Goal: Information Seeking & Learning: Learn about a topic

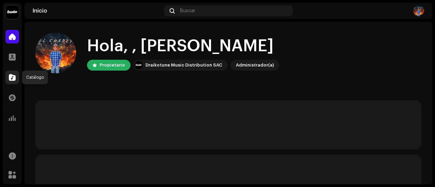
click at [9, 79] on span at bounding box center [12, 77] width 7 height 5
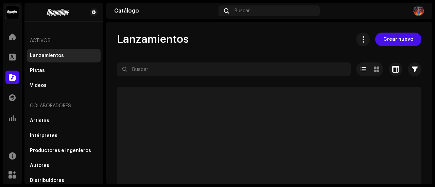
click at [218, 44] on div "Lanzamientos Crear nuevo" at bounding box center [269, 40] width 304 height 14
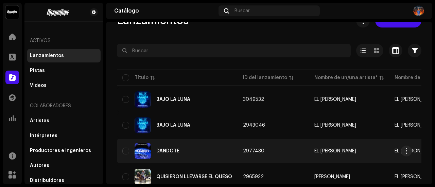
scroll to position [34, 0]
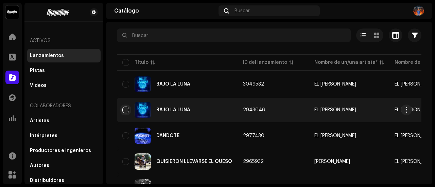
click at [123, 112] on input "checkbox" at bounding box center [125, 110] width 7 height 7
checkbox input "true"
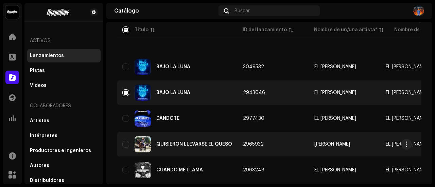
scroll to position [102, 0]
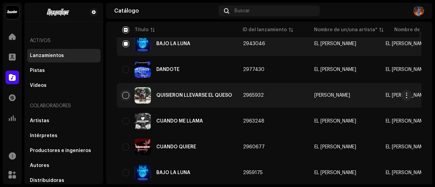
click at [127, 95] on input "Row Unselected" at bounding box center [125, 95] width 7 height 7
checkbox input "true"
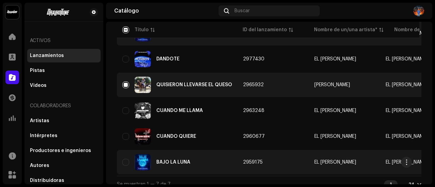
scroll to position [123, 0]
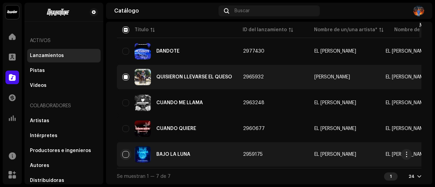
click at [126, 151] on input "Row Unselected" at bounding box center [125, 154] width 7 height 7
checkbox input "true"
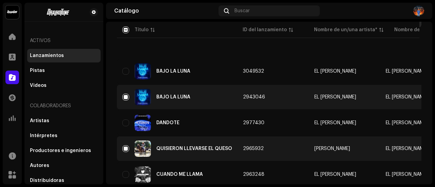
scroll to position [0, 0]
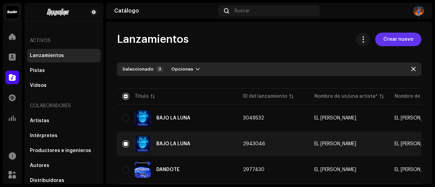
click at [393, 39] on span "Crear nuevo" at bounding box center [398, 40] width 30 height 14
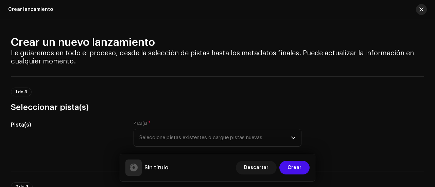
click at [421, 10] on span "button" at bounding box center [421, 9] width 4 height 5
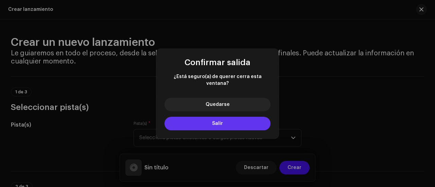
click at [215, 122] on span "Salir" at bounding box center [217, 123] width 11 height 5
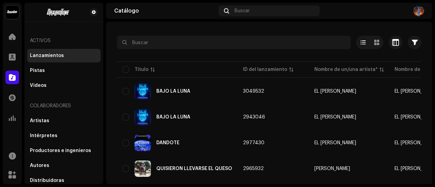
scroll to position [68, 0]
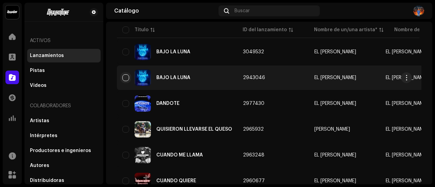
click at [128, 77] on input "checkbox" at bounding box center [125, 77] width 7 height 7
checkbox input "true"
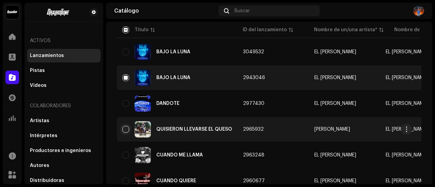
click at [127, 132] on input "Row Unselected" at bounding box center [125, 129] width 7 height 7
checkbox input "true"
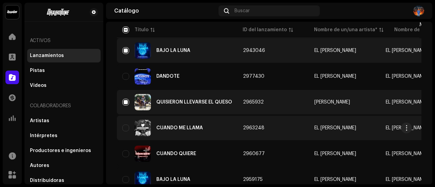
scroll to position [123, 0]
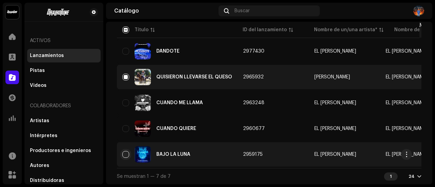
click at [126, 151] on input "Row Unselected" at bounding box center [125, 154] width 7 height 7
checkbox input "true"
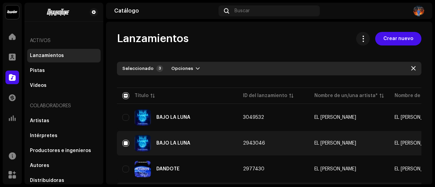
scroll to position [0, 0]
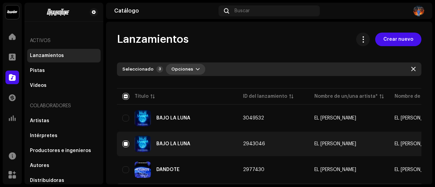
click at [184, 71] on span "Opciones" at bounding box center [182, 70] width 22 height 14
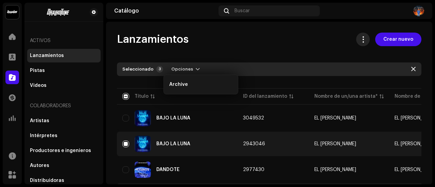
click at [358, 43] on button at bounding box center [363, 40] width 14 height 14
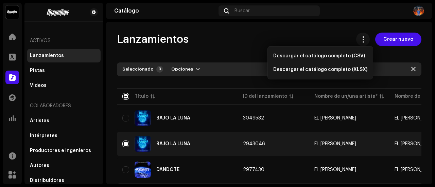
click at [339, 34] on div "Lanzamientos Crear nuevo" at bounding box center [269, 40] width 304 height 14
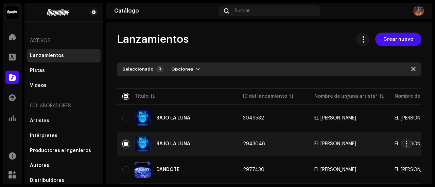
click at [124, 142] on input "Row Selected" at bounding box center [125, 144] width 7 height 7
checkbox input "false"
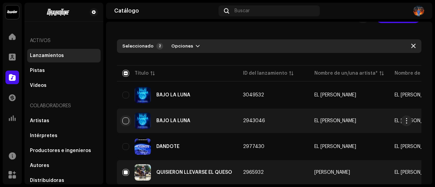
scroll to position [68, 0]
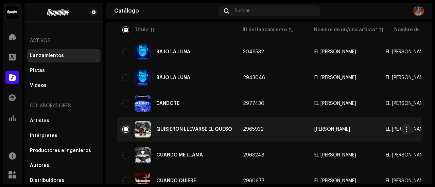
click at [124, 129] on input "Row Selected" at bounding box center [125, 129] width 7 height 7
checkbox input "false"
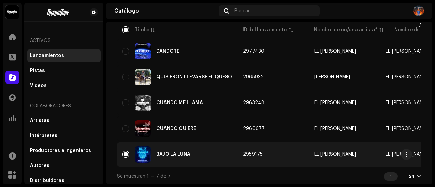
scroll to position [123, 0]
click at [124, 151] on input "Row Selected" at bounding box center [125, 154] width 7 height 7
checkbox input "false"
click at [408, 154] on span "button" at bounding box center [406, 154] width 5 height 5
click at [409, 154] on span "button" at bounding box center [406, 154] width 5 height 5
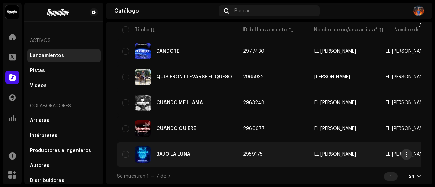
click at [408, 154] on span "button" at bounding box center [406, 154] width 5 height 5
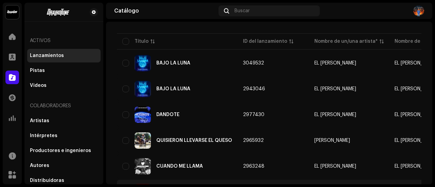
scroll to position [54, 0]
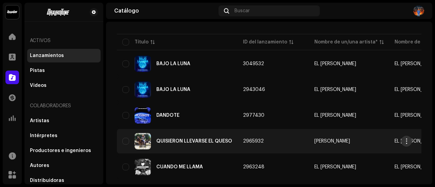
click at [410, 140] on button "button" at bounding box center [406, 141] width 11 height 11
click at [410, 140] on body "EL [PERSON_NAME] Inicio Perfil Catálogo Transacciones Estadísticas Recursos Mer…" at bounding box center [217, 93] width 435 height 187
click at [410, 140] on button "button" at bounding box center [406, 141] width 11 height 11
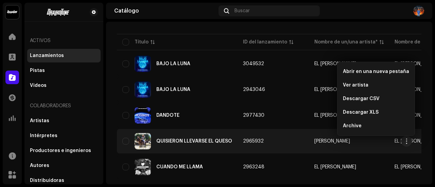
click at [425, 129] on div "Lanzamientos Crear nuevo Seleccionado 0 Opciones Filtros Estado de distribución…" at bounding box center [269, 113] width 326 height 270
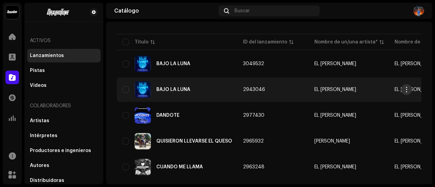
click at [406, 91] on span "button" at bounding box center [406, 89] width 5 height 5
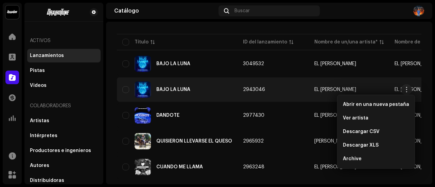
click at [423, 88] on div "Lanzamientos Crear nuevo Seleccionado 0 Opciones Filtros Estado de distribución…" at bounding box center [269, 113] width 326 height 270
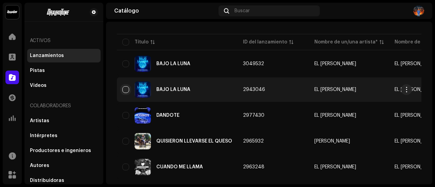
click at [125, 90] on input "Row Unselected" at bounding box center [125, 89] width 7 height 7
checkbox input "true"
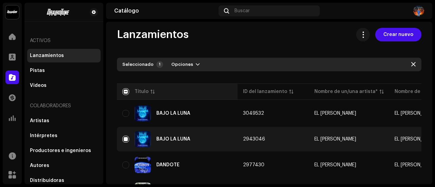
scroll to position [0, 0]
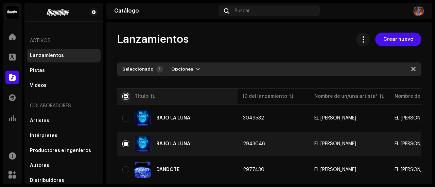
click at [126, 96] on input "checkbox" at bounding box center [125, 96] width 7 height 7
checkbox input "true"
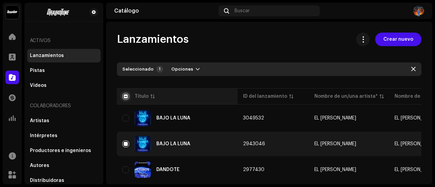
checkbox input "true"
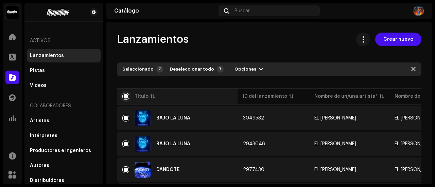
click at [126, 96] on input "checkbox" at bounding box center [125, 96] width 7 height 7
checkbox input "false"
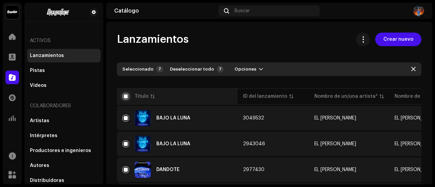
checkbox input "false"
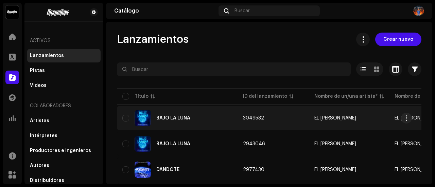
click at [173, 117] on div "BAJO LA LUNA" at bounding box center [173, 118] width 34 height 5
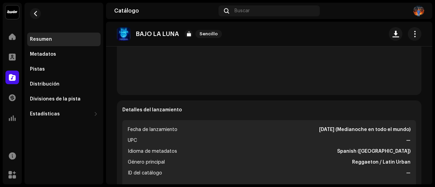
scroll to position [136, 0]
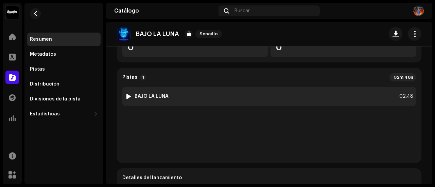
click at [126, 95] on div at bounding box center [128, 96] width 5 height 5
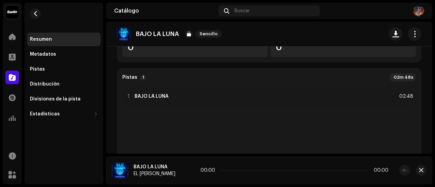
click at [141, 126] on div "1 BAJO LA LUNA 02:48" at bounding box center [269, 122] width 294 height 71
click at [179, 131] on div "1 BAJO LA LUNA 02:48" at bounding box center [269, 122] width 294 height 71
click at [223, 131] on div "1 BAJO LA LUNA 02:48" at bounding box center [269, 122] width 294 height 71
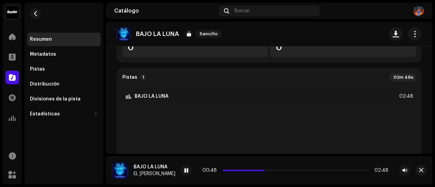
click at [223, 131] on div "1 BAJO LA LUNA 02:48" at bounding box center [269, 122] width 294 height 71
click at [164, 125] on div "1 BAJO LA LUNA 02:48" at bounding box center [269, 122] width 294 height 71
click at [184, 169] on span at bounding box center [186, 170] width 4 height 5
click at [411, 32] on span "button" at bounding box center [414, 33] width 6 height 5
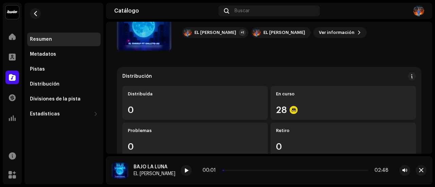
scroll to position [0, 0]
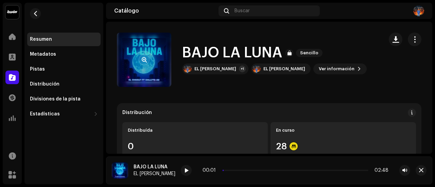
click at [145, 72] on re-a-cover at bounding box center [144, 60] width 54 height 54
click at [146, 60] on span "button" at bounding box center [144, 59] width 5 height 5
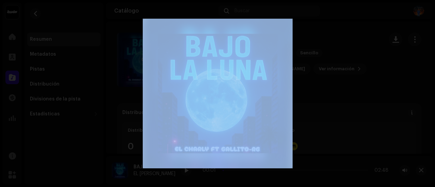
click at [146, 60] on div at bounding box center [217, 93] width 435 height 187
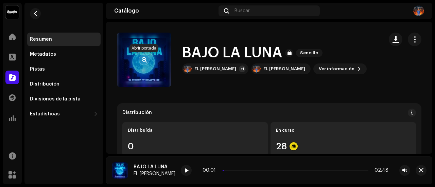
click at [146, 60] on span "button" at bounding box center [144, 59] width 5 height 5
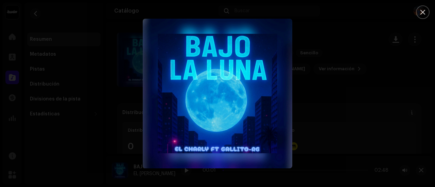
click at [216, 104] on img "1" at bounding box center [218, 94] width 150 height 150
click at [421, 7] on button "Close" at bounding box center [423, 12] width 14 height 14
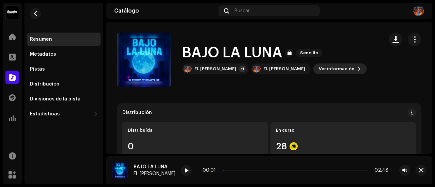
click at [319, 69] on span "Ver información" at bounding box center [337, 69] width 36 height 14
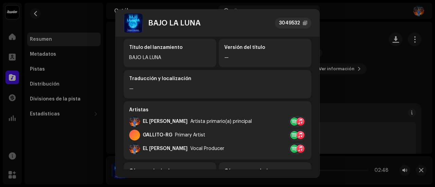
scroll to position [68, 0]
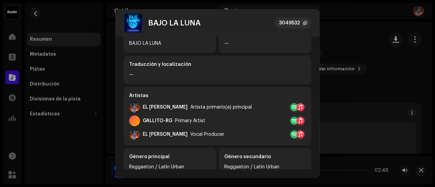
click at [177, 121] on div "Primary Artist" at bounding box center [190, 120] width 30 height 5
click at [180, 121] on div "Primary Artist" at bounding box center [190, 120] width 30 height 5
drag, startPoint x: 188, startPoint y: 121, endPoint x: 192, endPoint y: 121, distance: 4.1
click at [192, 121] on div "Primary Artist" at bounding box center [190, 120] width 30 height 5
click at [215, 122] on div "GALLITO-RG Primary Artist" at bounding box center [217, 121] width 177 height 11
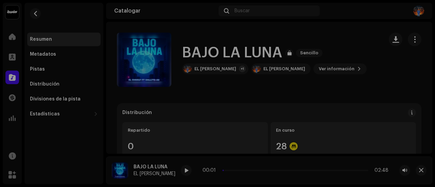
click at [338, 87] on div "BAJO LA LUNA 3049532 Metadatos Distribución Idioma de metadatos Español ([GEOGR…" at bounding box center [217, 93] width 435 height 187
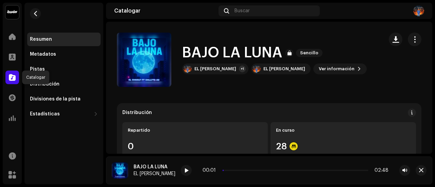
click at [12, 77] on span at bounding box center [12, 77] width 7 height 5
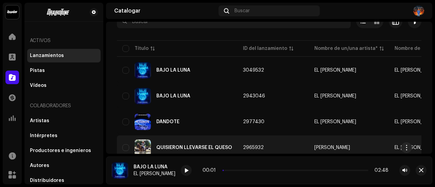
scroll to position [68, 0]
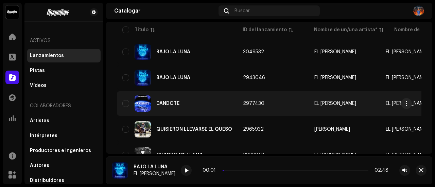
click at [169, 106] on div "DANDOTE" at bounding box center [177, 103] width 110 height 16
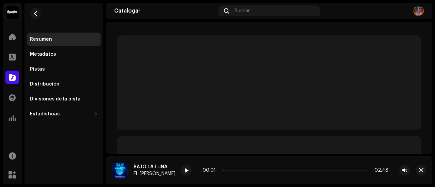
scroll to position [1, 0]
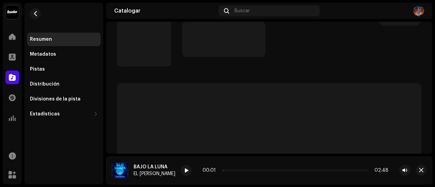
click at [169, 106] on p-skeleton at bounding box center [269, 130] width 304 height 95
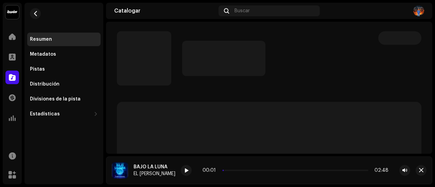
scroll to position [0, 0]
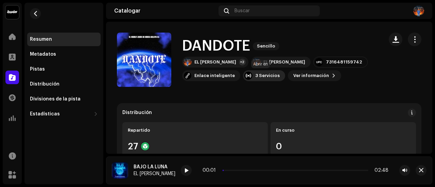
click at [256, 76] on div "3 Servicios" at bounding box center [267, 75] width 24 height 5
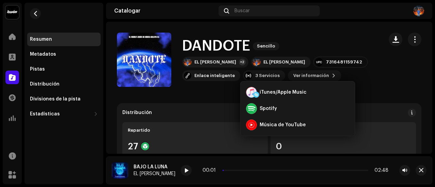
click at [372, 76] on div "EL [PERSON_NAME] +2 EL [PERSON_NAME] 7316481159742 Enlace inteligente 3 Servici…" at bounding box center [280, 69] width 196 height 24
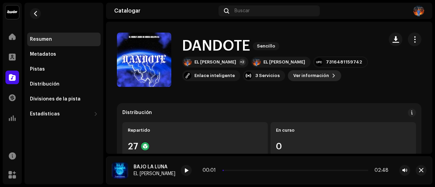
click at [328, 71] on button "Ver información" at bounding box center [314, 75] width 53 height 11
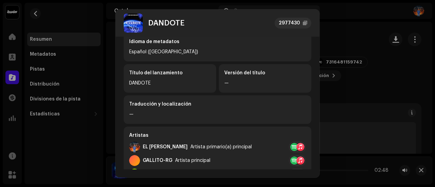
scroll to position [62, 0]
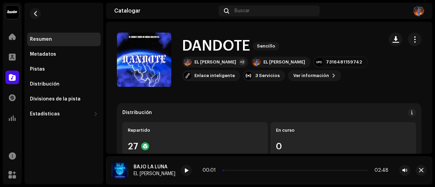
click at [360, 83] on div "DANDOTE 2977430 Metadatos Distribución Idioma de metadatos Español ([GEOGRAPHIC…" at bounding box center [217, 93] width 435 height 187
click at [191, 80] on div "Enlace inteligente" at bounding box center [211, 75] width 58 height 11
click at [336, 48] on div "[DOMAIN_NAME] Panel Hazte Premium Enlace inteligente [URL][DOMAIN_NAME][PERSON_…" at bounding box center [217, 93] width 435 height 187
click at [411, 39] on span "button" at bounding box center [414, 39] width 6 height 5
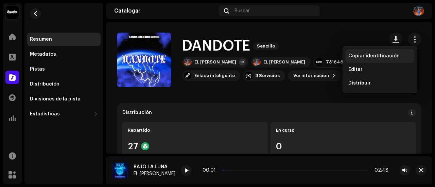
click at [375, 54] on font "Copiar identificación" at bounding box center [373, 56] width 51 height 5
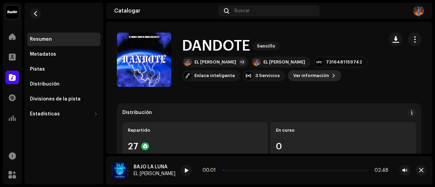
click at [311, 74] on font "Ver información" at bounding box center [311, 75] width 36 height 4
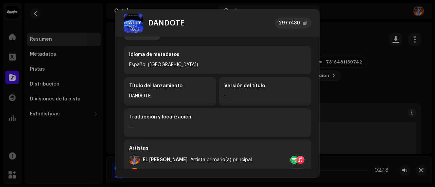
scroll to position [0, 0]
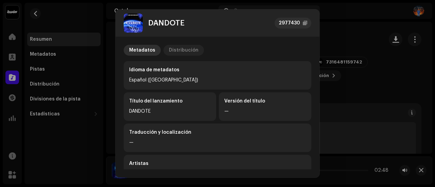
click at [183, 52] on font "Distribución" at bounding box center [184, 50] width 30 height 5
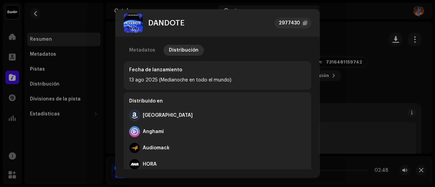
click at [244, 53] on div "Metadatos Distribución" at bounding box center [218, 50] width 188 height 11
click at [232, 14] on div "DANDOTE 2977430" at bounding box center [218, 23] width 188 height 19
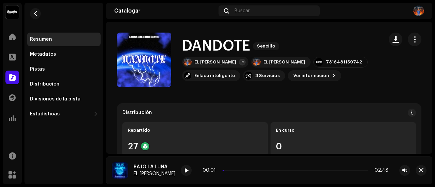
click at [352, 31] on div "DANDOTE 2977430 Metadatos Distribución Fecha de lanzamiento [DATE] (Medianoche …" at bounding box center [217, 93] width 435 height 187
click at [7, 93] on div at bounding box center [12, 98] width 14 height 14
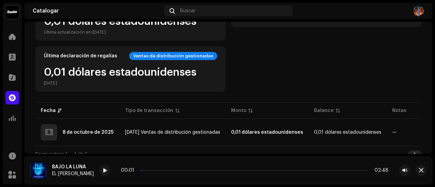
scroll to position [102, 0]
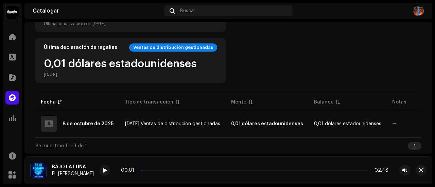
click at [279, 66] on div "Saldo de la cuenta 0,01 dólares estadounidenses Última actualización en [DATE] …" at bounding box center [228, 35] width 386 height 96
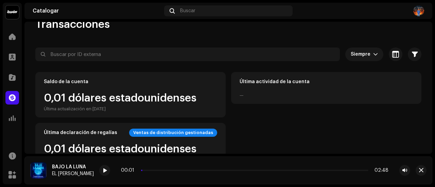
scroll to position [0, 0]
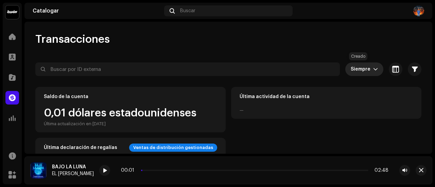
click at [363, 68] on span "Siempre" at bounding box center [362, 70] width 22 height 14
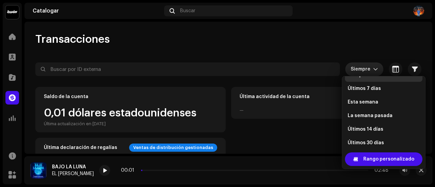
scroll to position [3, 0]
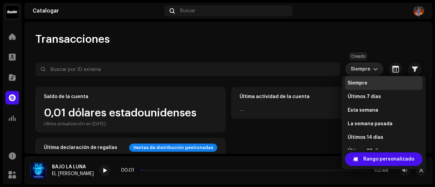
click at [348, 62] on div "Seleccionado 0 Seleccionar todo Opciones" at bounding box center [228, 56] width 386 height 14
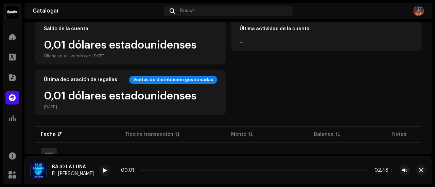
scroll to position [34, 0]
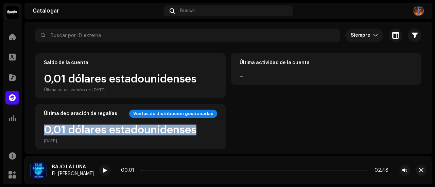
drag, startPoint x: 199, startPoint y: 128, endPoint x: 46, endPoint y: 136, distance: 153.1
click at [46, 136] on div "0,01 dólares estadounidenses [DATE]" at bounding box center [130, 134] width 173 height 19
click at [233, 124] on div "Saldo de la cuenta 0,01 dólares estadounidenses Última actualización en [DATE] …" at bounding box center [228, 101] width 386 height 96
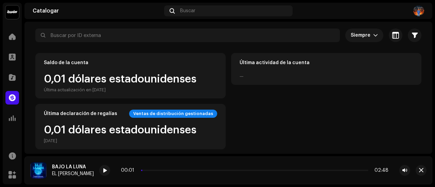
click at [233, 124] on div "Saldo de la cuenta 0,01 dólares estadounidenses Última actualización en [DATE] …" at bounding box center [228, 101] width 386 height 96
click at [213, 137] on div "Saldo de la cuenta 0,01 dólares estadounidenses Última actualización en [DATE] …" at bounding box center [228, 101] width 386 height 96
click at [149, 115] on font "Ventas de distribución gestionadas" at bounding box center [173, 113] width 80 height 4
drag, startPoint x: 147, startPoint y: 115, endPoint x: 230, endPoint y: 113, distance: 83.6
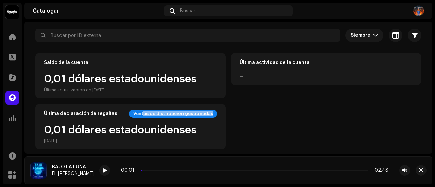
click at [230, 113] on div "Saldo de la cuenta 0,01 dólares estadounidenses Última actualización en [DATE] …" at bounding box center [228, 101] width 386 height 96
click at [232, 113] on div "Saldo de la cuenta 0,01 dólares estadounidenses Última actualización en [DATE] …" at bounding box center [228, 101] width 386 height 96
click at [8, 80] on div at bounding box center [12, 78] width 14 height 14
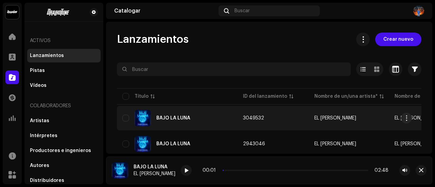
click at [209, 124] on div "BAJO LA LUNA" at bounding box center [177, 118] width 110 height 16
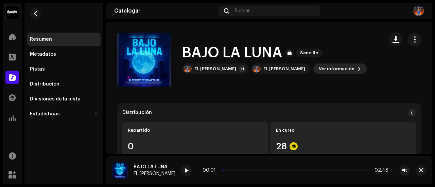
click at [319, 71] on font "Ver información" at bounding box center [337, 69] width 36 height 4
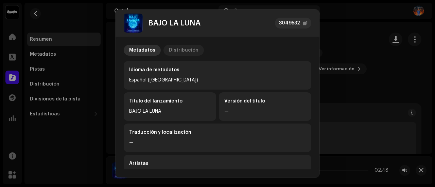
click at [174, 49] on font "Distribución" at bounding box center [184, 50] width 30 height 5
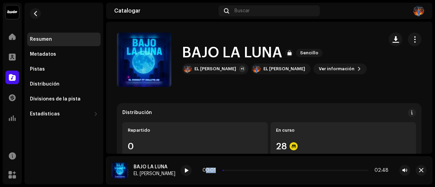
drag, startPoint x: 217, startPoint y: 171, endPoint x: 197, endPoint y: 170, distance: 20.7
click at [202, 170] on div "00:01 02:48" at bounding box center [295, 170] width 186 height 5
click at [211, 174] on div "00:01 02:48" at bounding box center [295, 170] width 229 height 11
click at [182, 170] on div at bounding box center [186, 170] width 11 height 11
click at [184, 170] on span at bounding box center [186, 170] width 4 height 5
